Goal: Check status

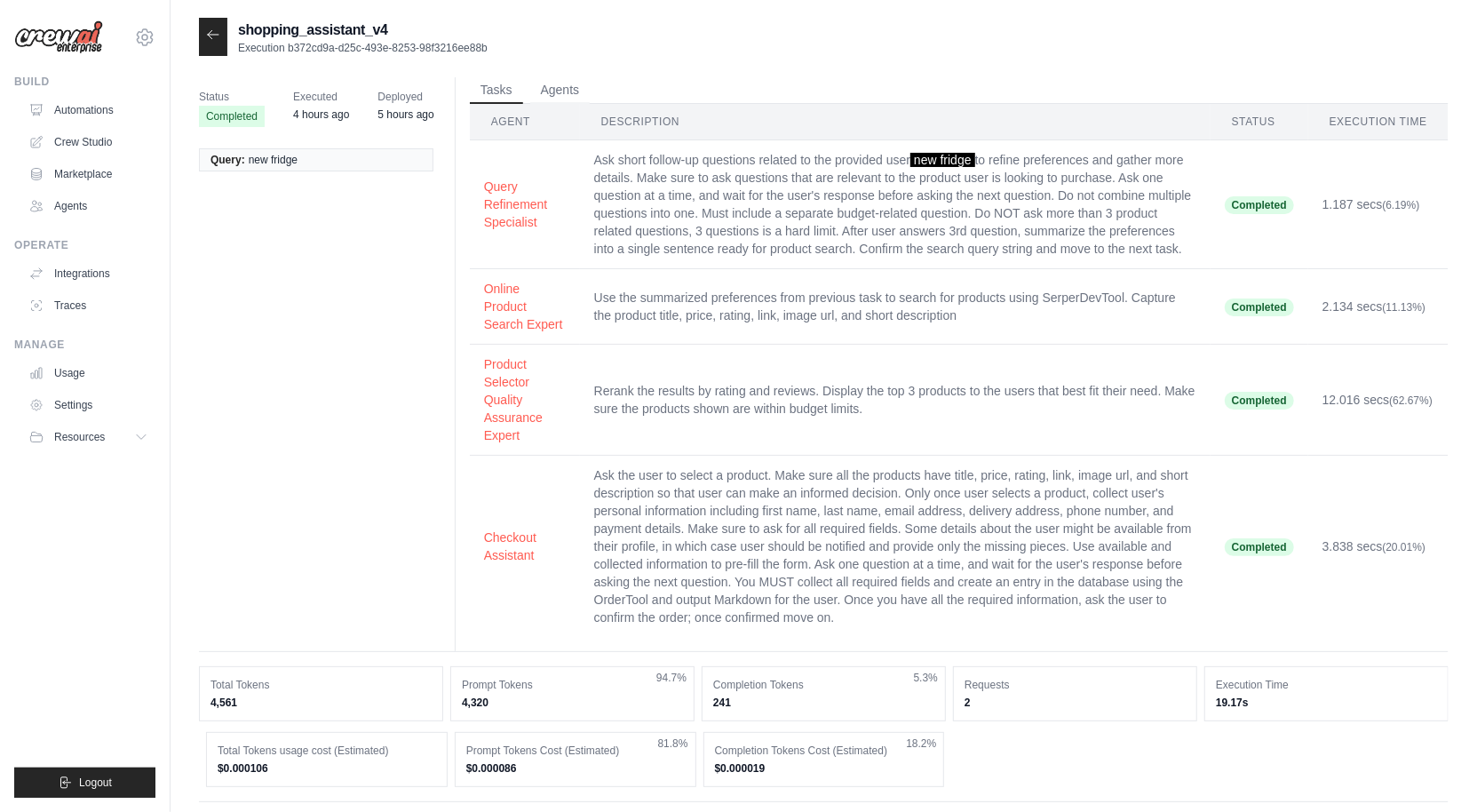
click at [223, 37] on div at bounding box center [213, 37] width 29 height 38
click at [207, 33] on icon at bounding box center [212, 35] width 14 height 14
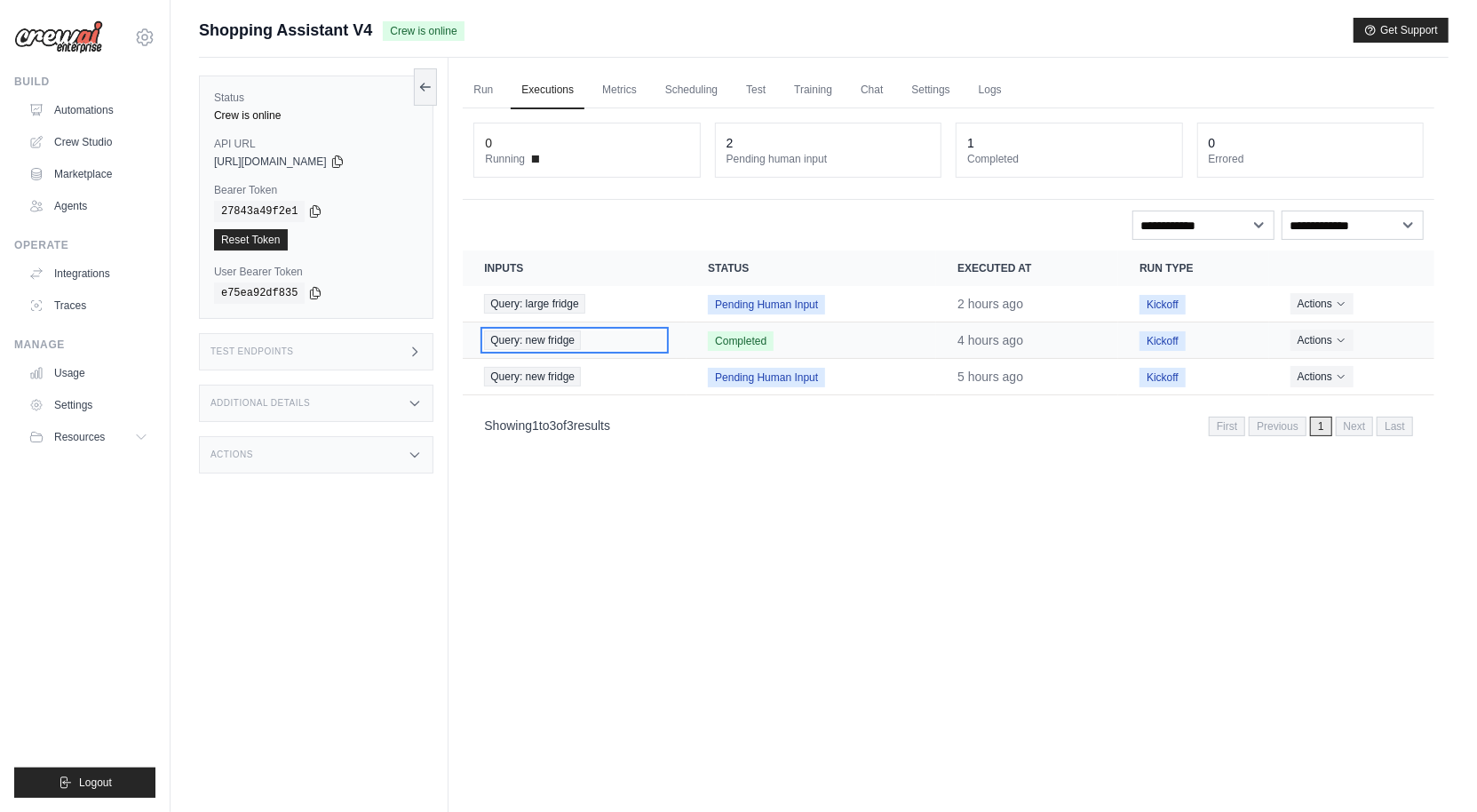
click at [541, 342] on span "Query: new fridge" at bounding box center [532, 340] width 97 height 19
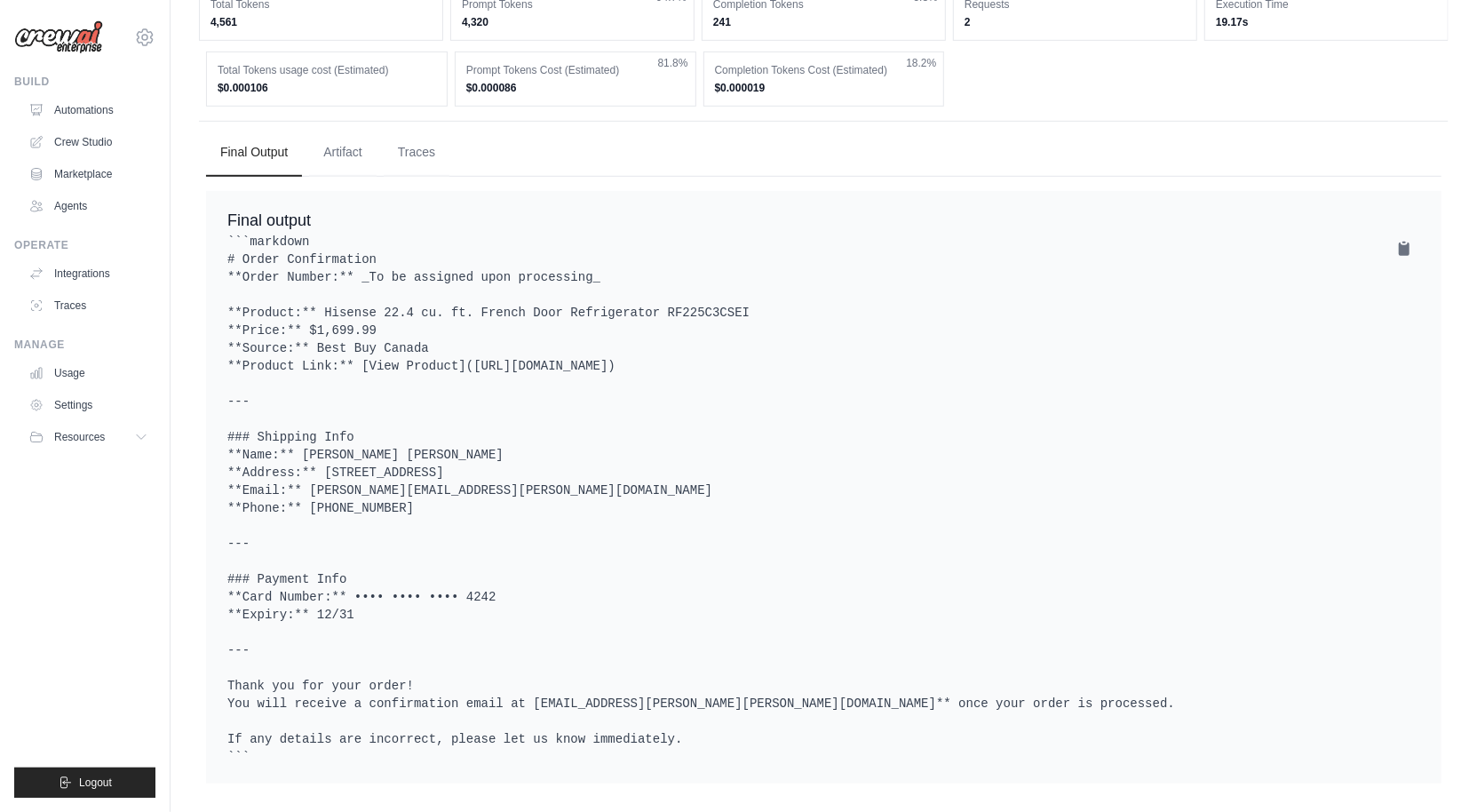
scroll to position [727, 0]
click at [393, 135] on button "Traces" at bounding box center [416, 152] width 65 height 48
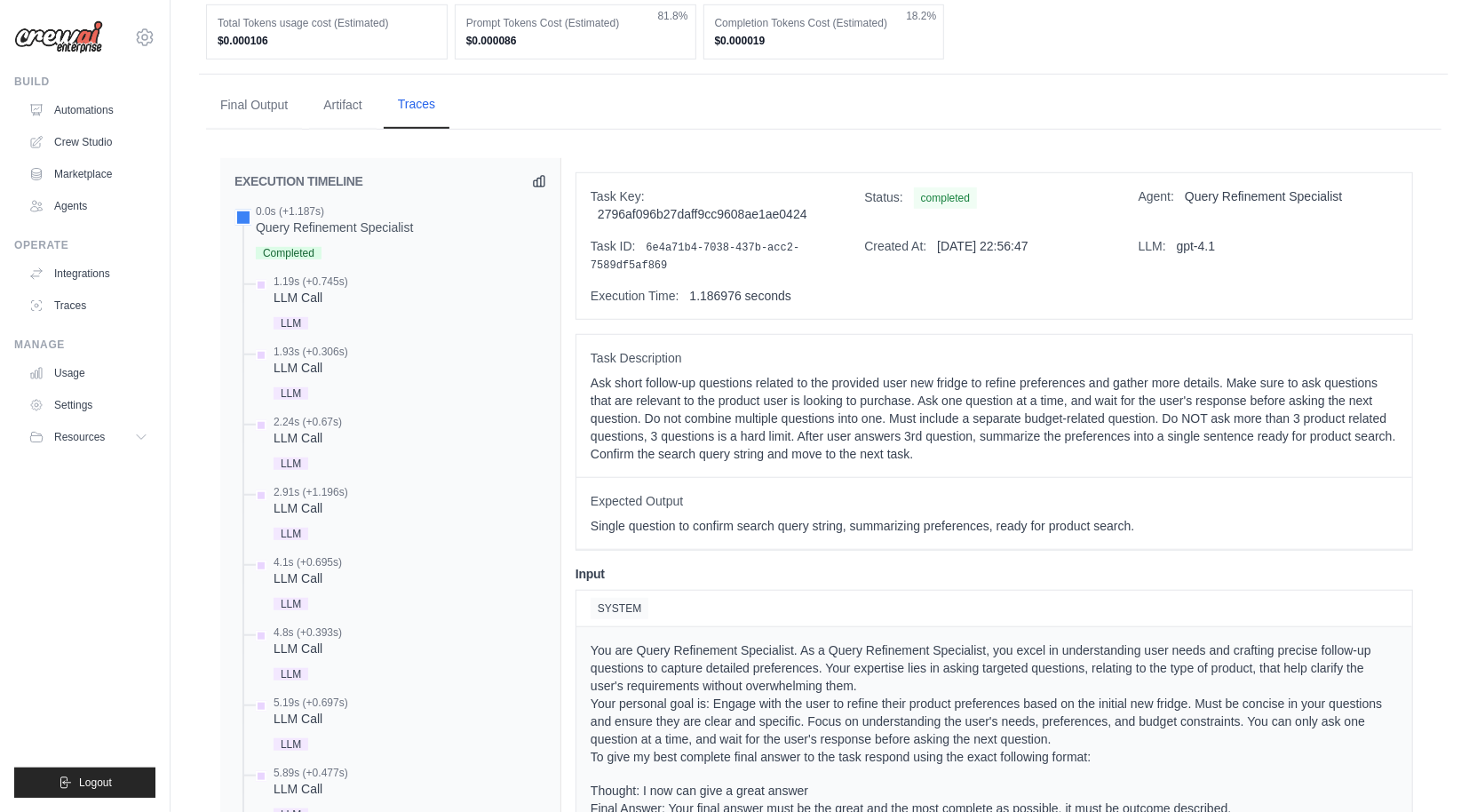
click at [423, 129] on button "Traces" at bounding box center [416, 105] width 65 height 48
click at [332, 236] on div "Query Refinement Specialist" at bounding box center [334, 227] width 158 height 17
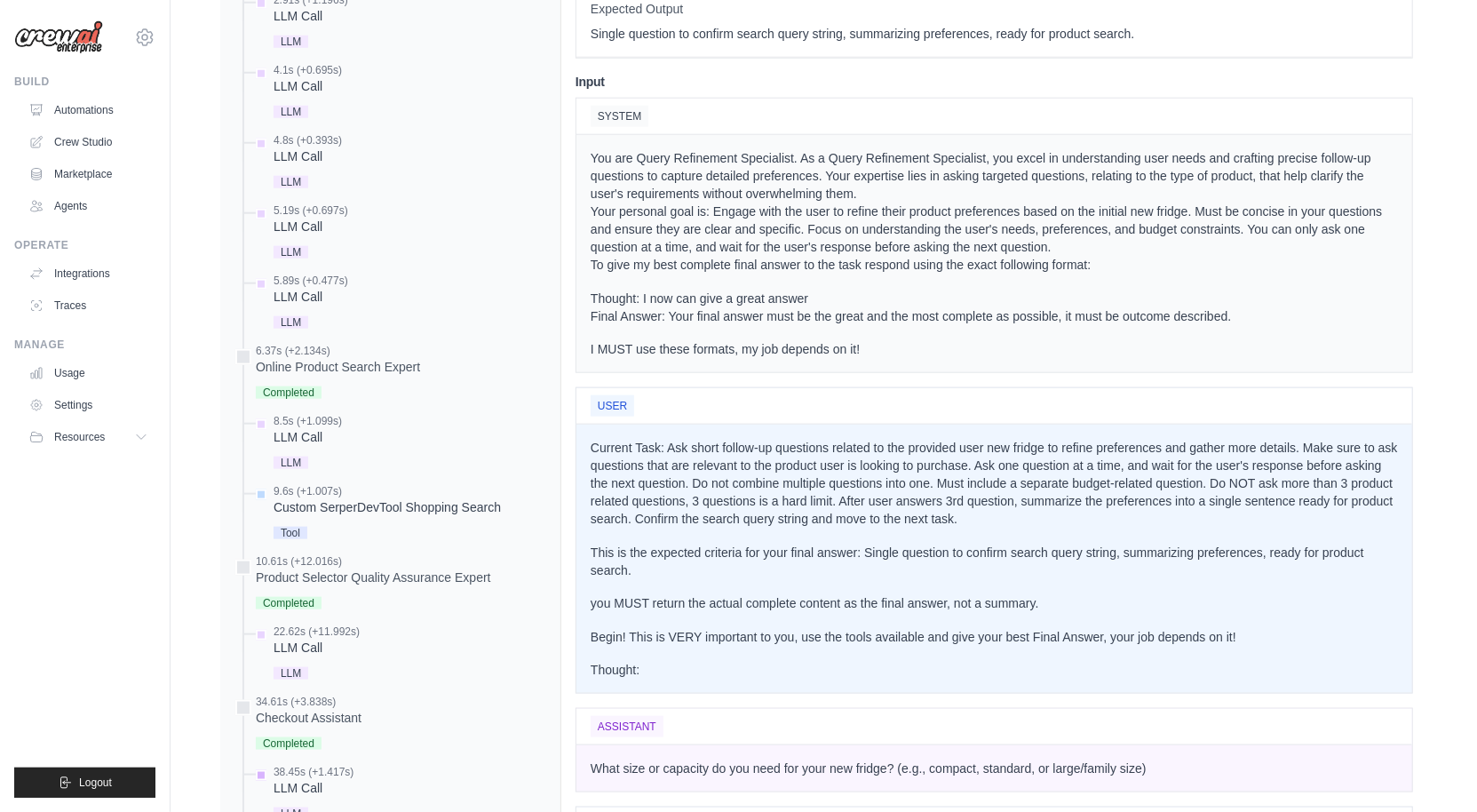
scroll to position [1095, 0]
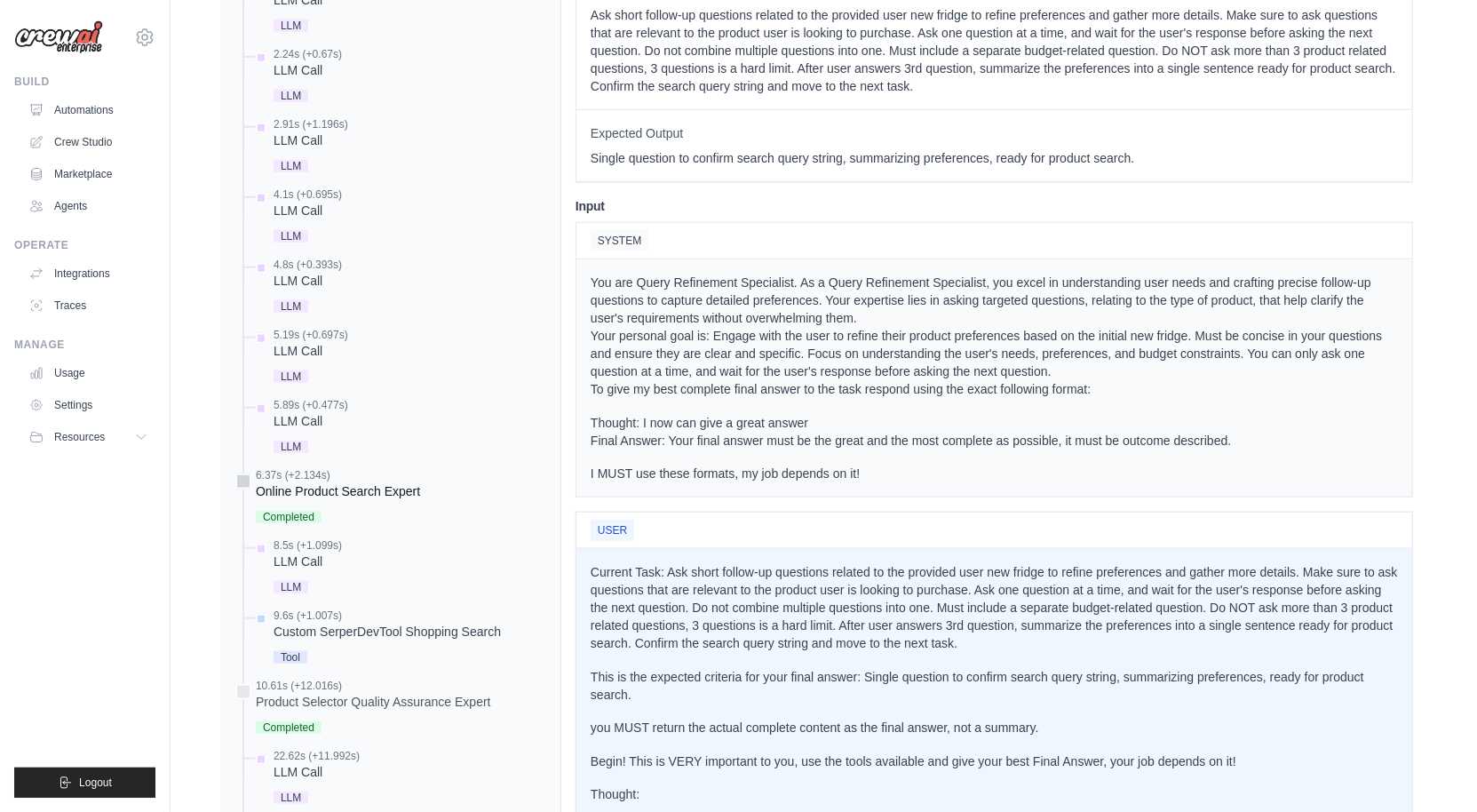
click at [366, 500] on div "Online Product Search Expert" at bounding box center [337, 491] width 164 height 17
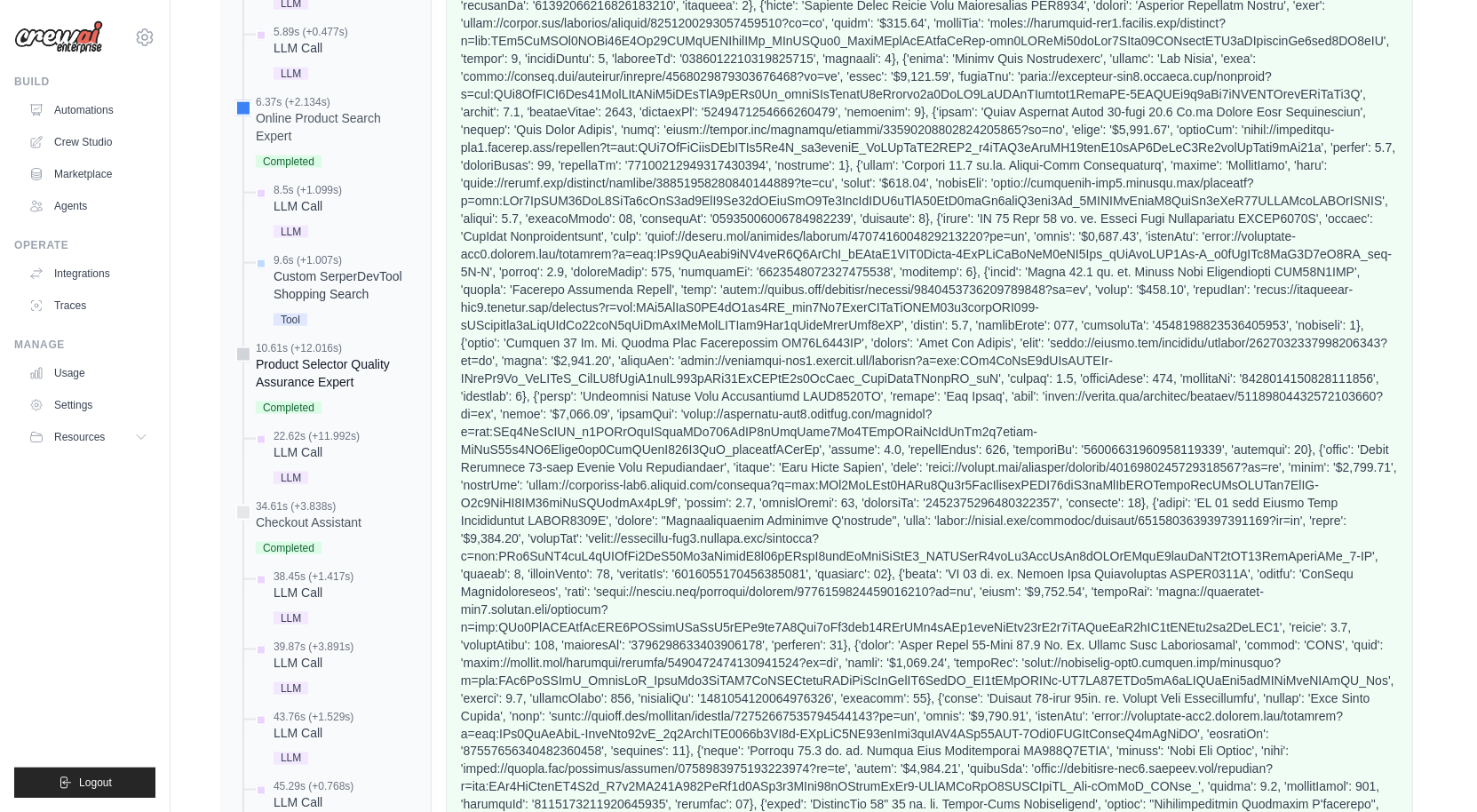
scroll to position [1470, 0]
click at [299, 388] on div "Product Selector Quality Assurance Expert" at bounding box center [335, 370] width 160 height 36
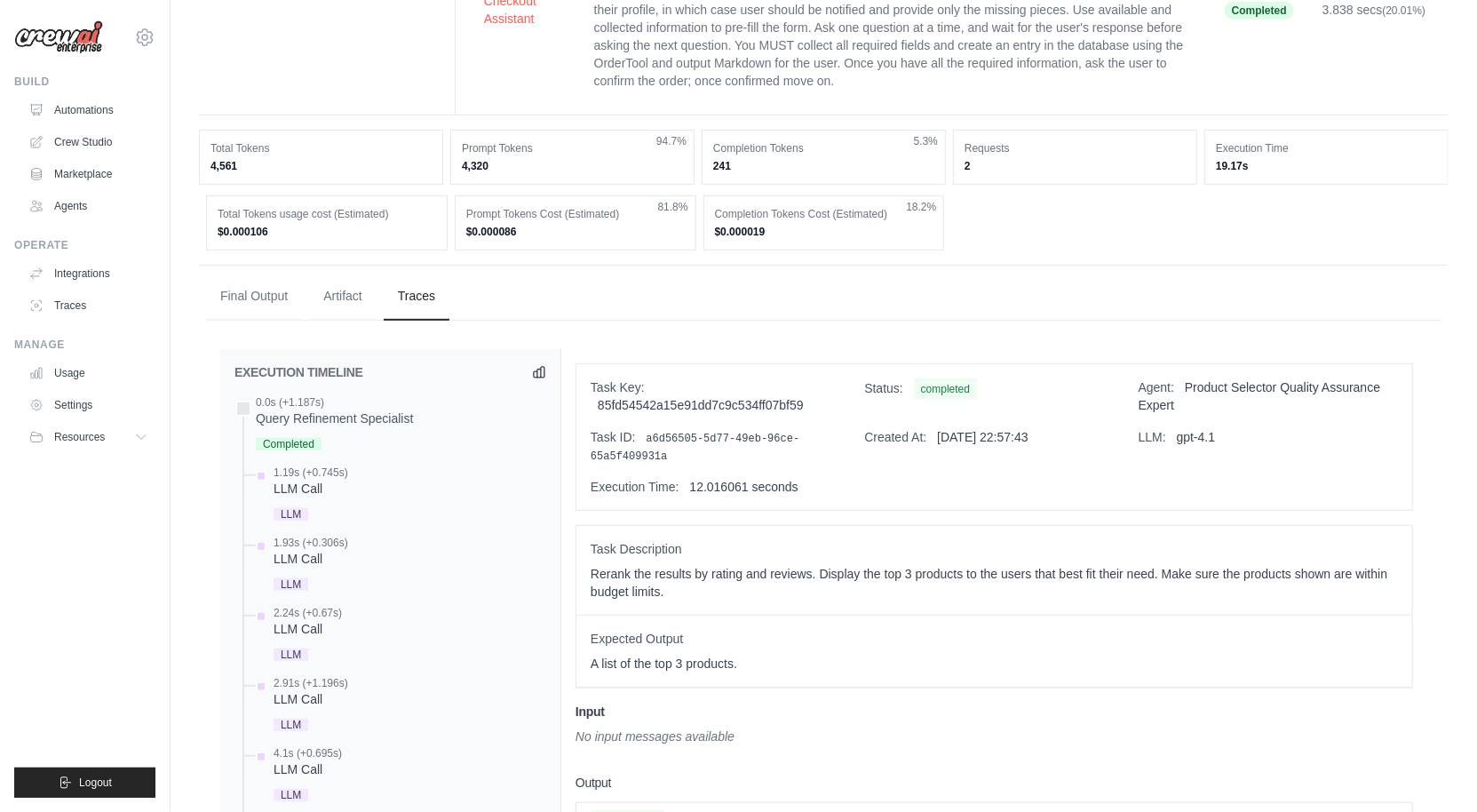
scroll to position [0, 0]
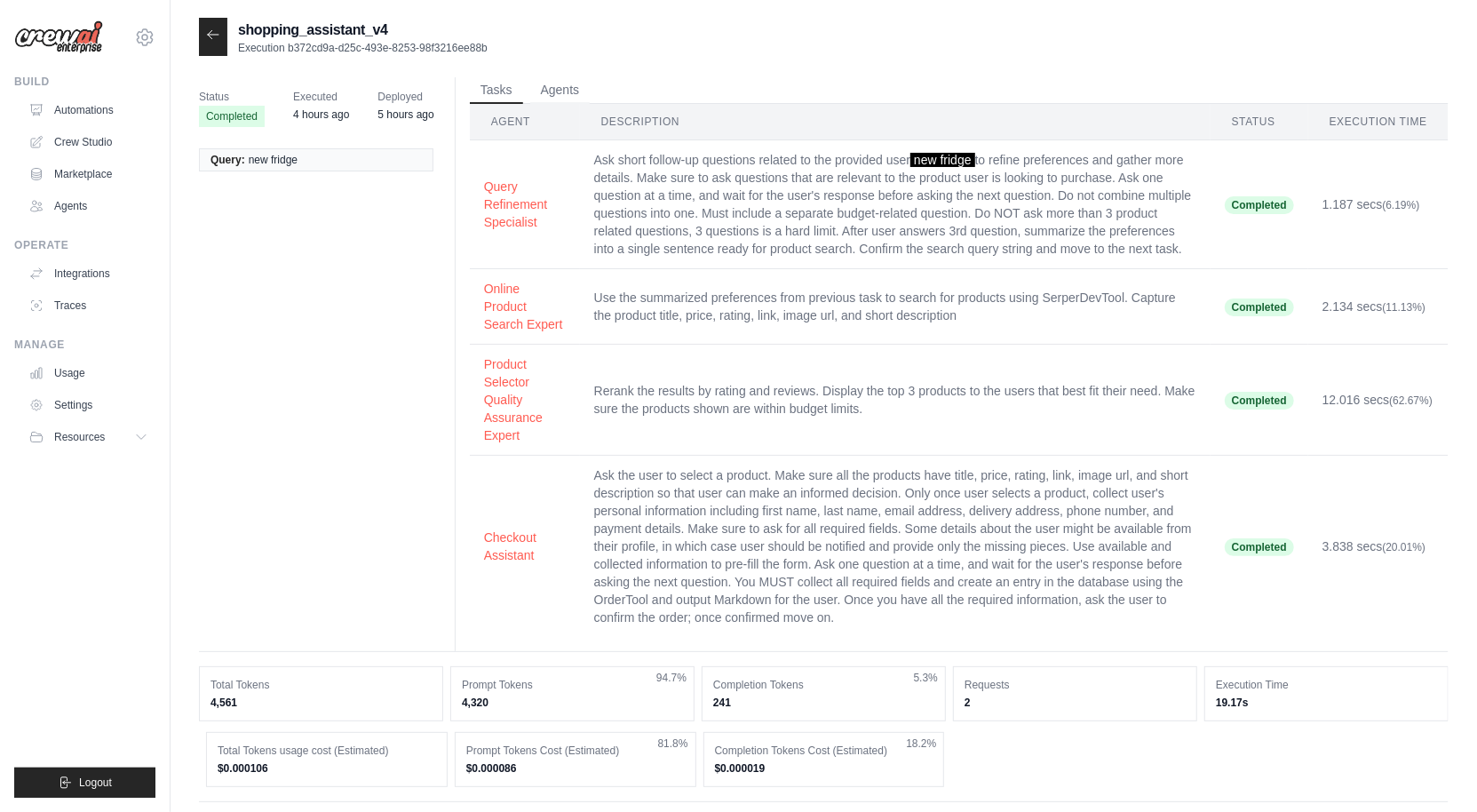
click at [207, 32] on icon at bounding box center [212, 35] width 14 height 14
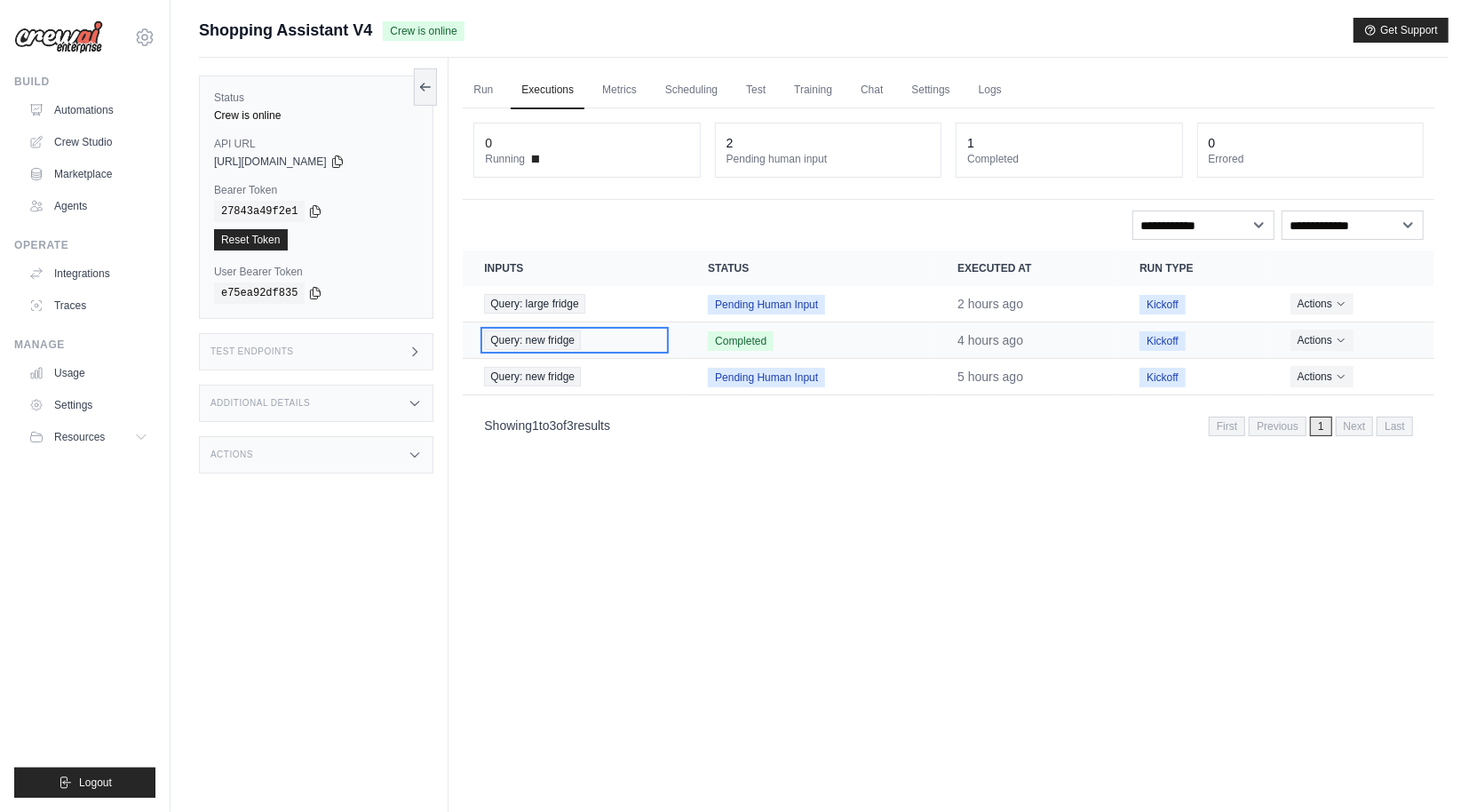
click at [578, 344] on span "Query: new fridge" at bounding box center [532, 340] width 97 height 19
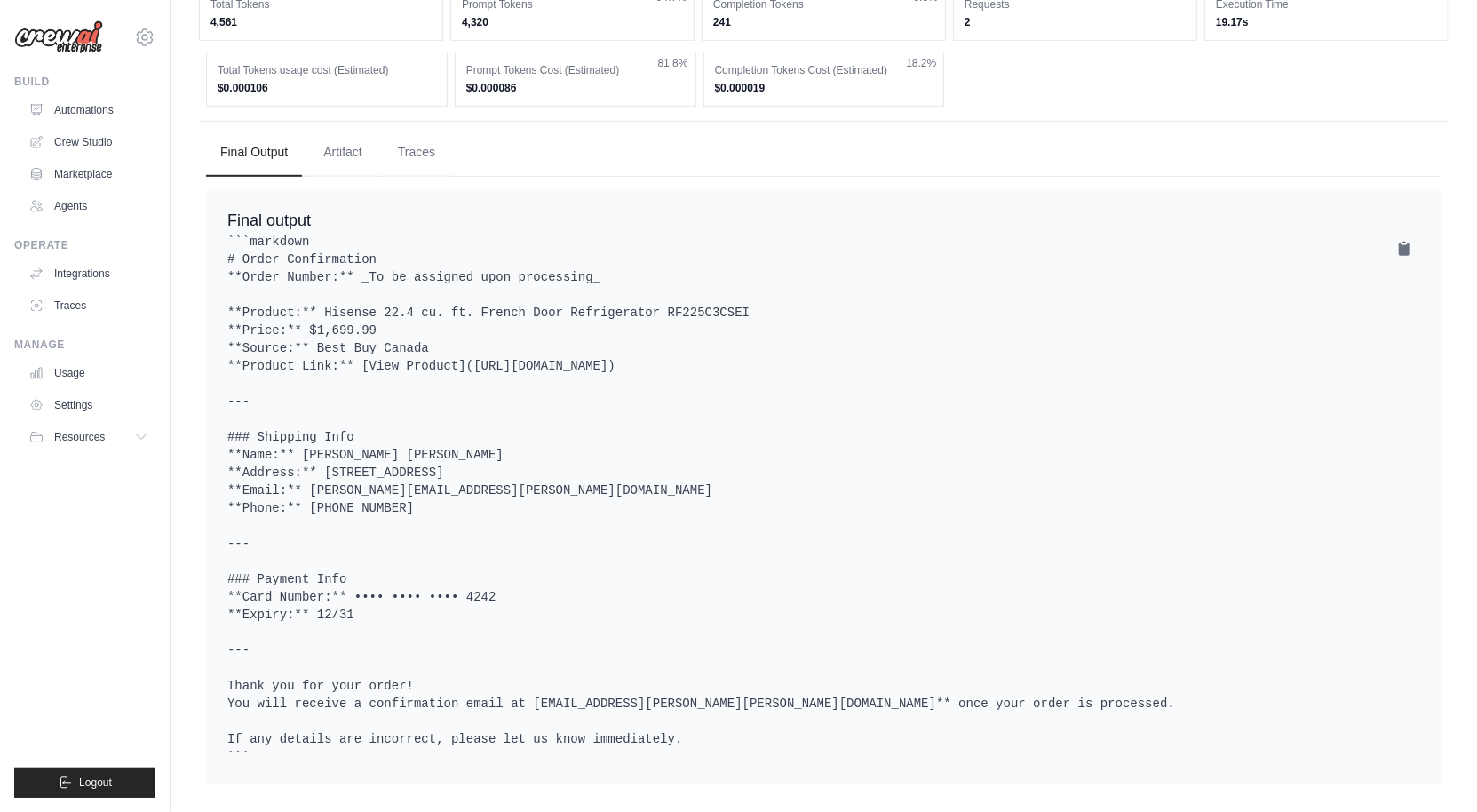
scroll to position [727, 0]
